Goal: Navigation & Orientation: Find specific page/section

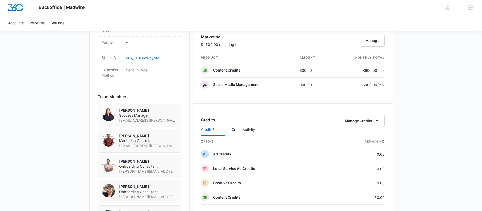
scroll to position [296, 0]
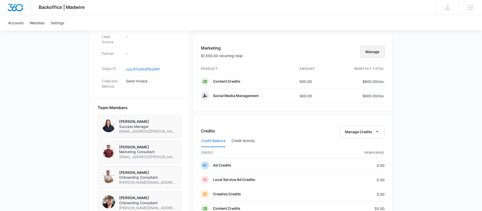
click at [371, 56] on button "Manage" at bounding box center [372, 52] width 25 height 12
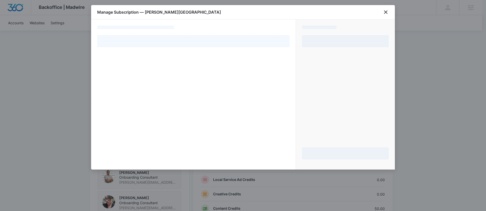
select select "MANUAL_INVOICE"
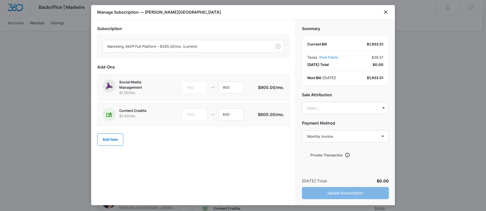
click at [380, 10] on div "Manage Subscription — [PERSON_NAME][GEOGRAPHIC_DATA]" at bounding box center [243, 12] width 304 height 14
click at [387, 12] on icon "close" at bounding box center [386, 12] width 6 height 6
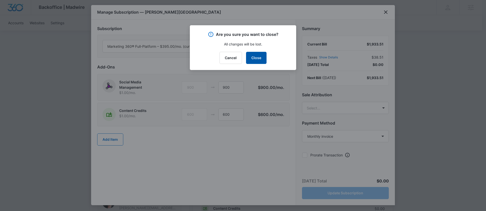
click at [263, 63] on button "Close" at bounding box center [256, 58] width 20 height 12
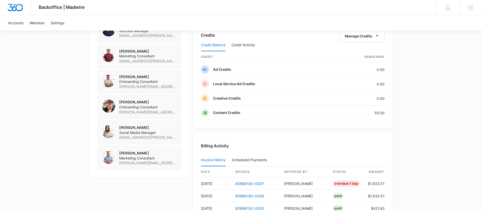
scroll to position [405, 0]
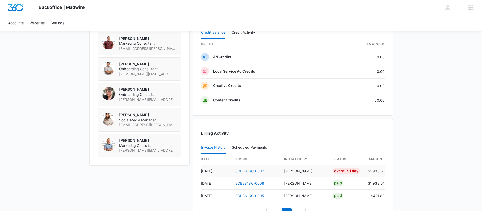
click at [250, 171] on link "8DBB818C-0007" at bounding box center [249, 171] width 29 height 4
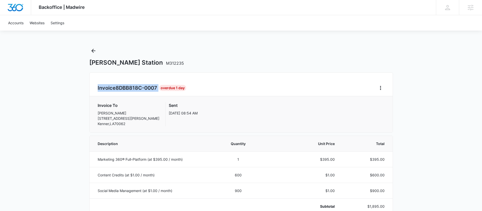
drag, startPoint x: 95, startPoint y: 90, endPoint x: 162, endPoint y: 87, distance: 66.6
click at [162, 87] on div "Invoice 8DBB818C-0007 Overdue 1 Day Invoice To [PERSON_NAME] [STREET_ADDRESS][P…" at bounding box center [241, 103] width 304 height 60
copy h2 "Invoice 8DBB818C-0007"
click at [98, 50] on div "[PERSON_NAME] Station M312235" at bounding box center [241, 57] width 304 height 20
click at [95, 51] on icon "Back" at bounding box center [93, 51] width 6 height 6
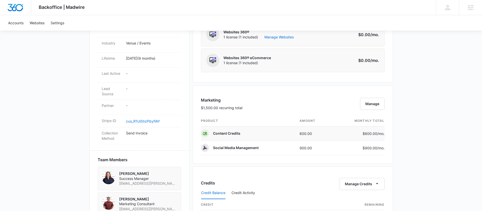
scroll to position [270, 0]
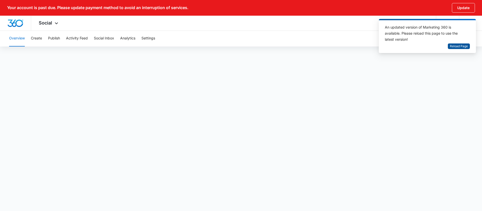
click at [455, 44] on span "Reload Page" at bounding box center [459, 46] width 18 height 5
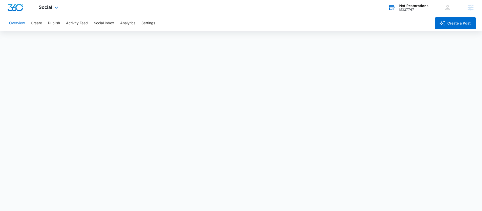
click at [410, 6] on div "Nxt Restorations" at bounding box center [413, 6] width 29 height 4
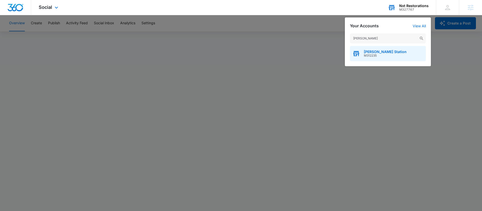
type input "nola s"
click at [366, 51] on span "[PERSON_NAME] Station" at bounding box center [385, 52] width 43 height 4
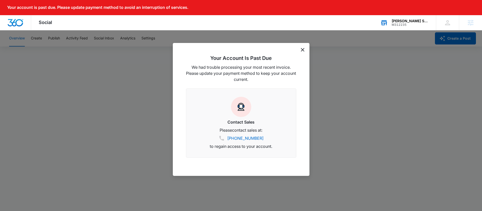
click at [303, 51] on icon "dismiss this dialog" at bounding box center [303, 50] width 4 height 4
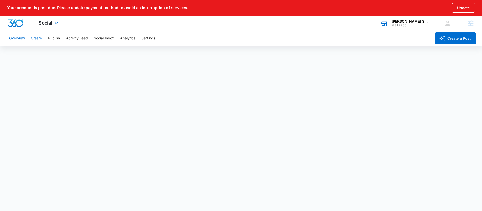
click at [34, 38] on button "Create" at bounding box center [36, 38] width 11 height 16
click at [53, 39] on button "Publish" at bounding box center [54, 38] width 12 height 16
click at [91, 38] on div "Overview Create Publish Activity Feed Social Inbox Analytics Settings" at bounding box center [218, 38] width 425 height 16
click at [73, 40] on button "Activity Feed" at bounding box center [77, 38] width 22 height 16
click at [37, 36] on button "Create" at bounding box center [36, 38] width 11 height 16
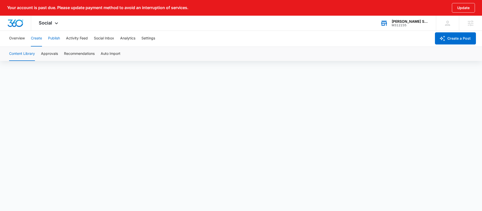
click at [55, 40] on button "Publish" at bounding box center [54, 38] width 12 height 16
click at [16, 37] on button "Overview" at bounding box center [17, 38] width 16 height 16
click at [33, 38] on button "Create" at bounding box center [36, 38] width 11 height 16
click at [59, 36] on button "Publish" at bounding box center [54, 38] width 12 height 16
click at [36, 39] on button "Create" at bounding box center [36, 38] width 11 height 16
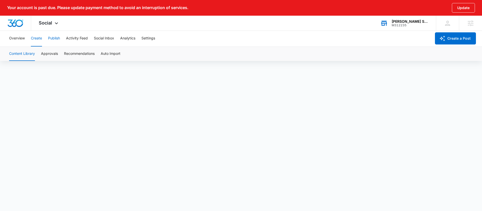
click at [58, 42] on button "Publish" at bounding box center [54, 38] width 12 height 16
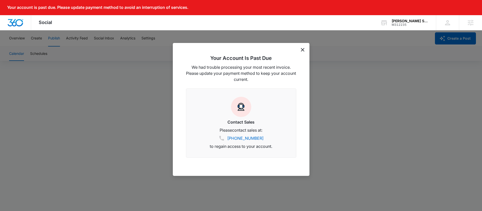
click at [303, 51] on icon "dismiss this dialog" at bounding box center [303, 50] width 4 height 4
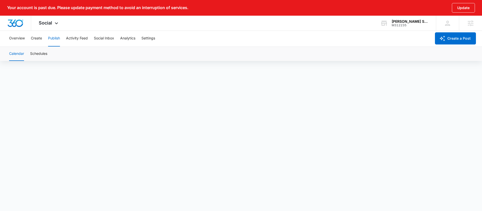
scroll to position [19, 0]
